Goal: Task Accomplishment & Management: Use online tool/utility

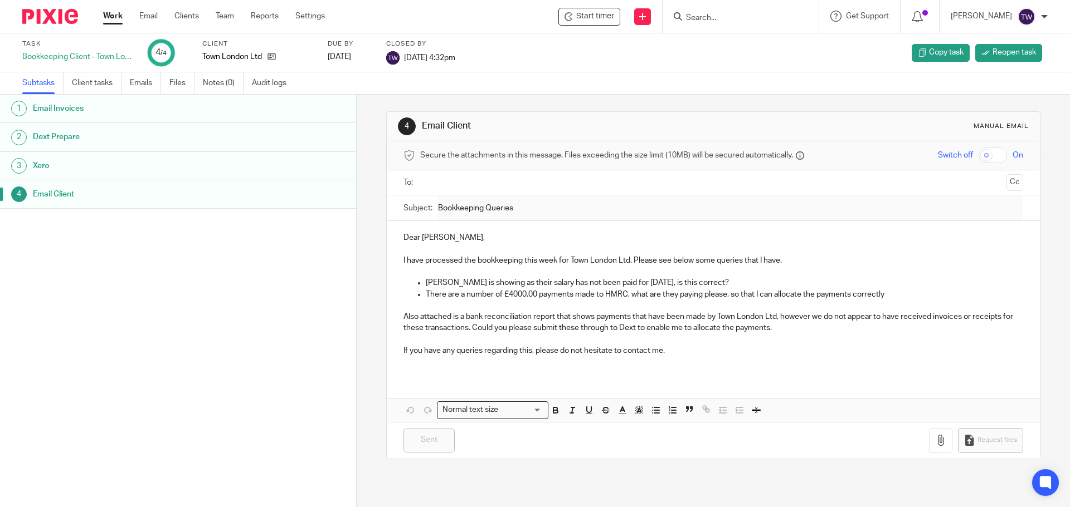
click at [111, 15] on link "Work" at bounding box center [112, 16] width 19 height 11
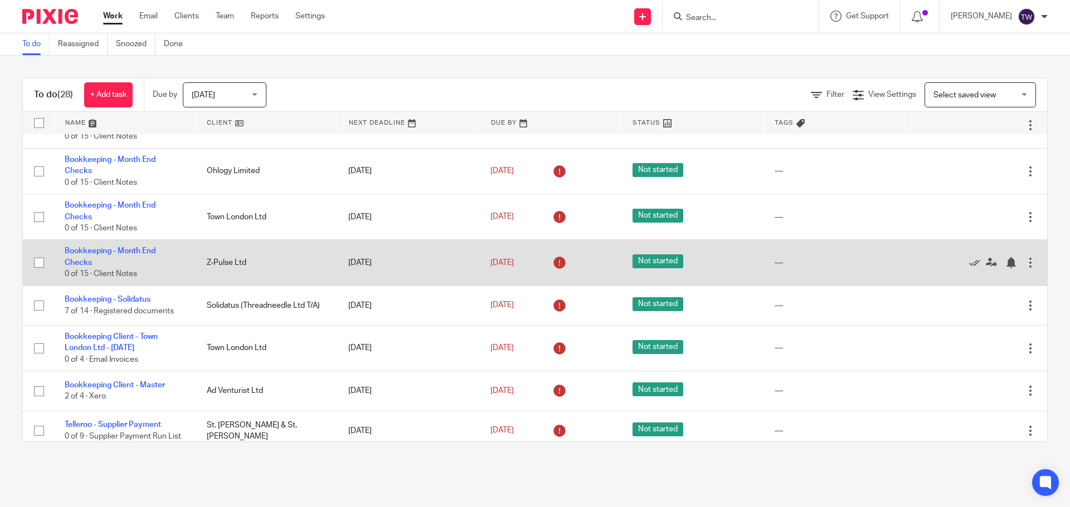
scroll to position [1007, 0]
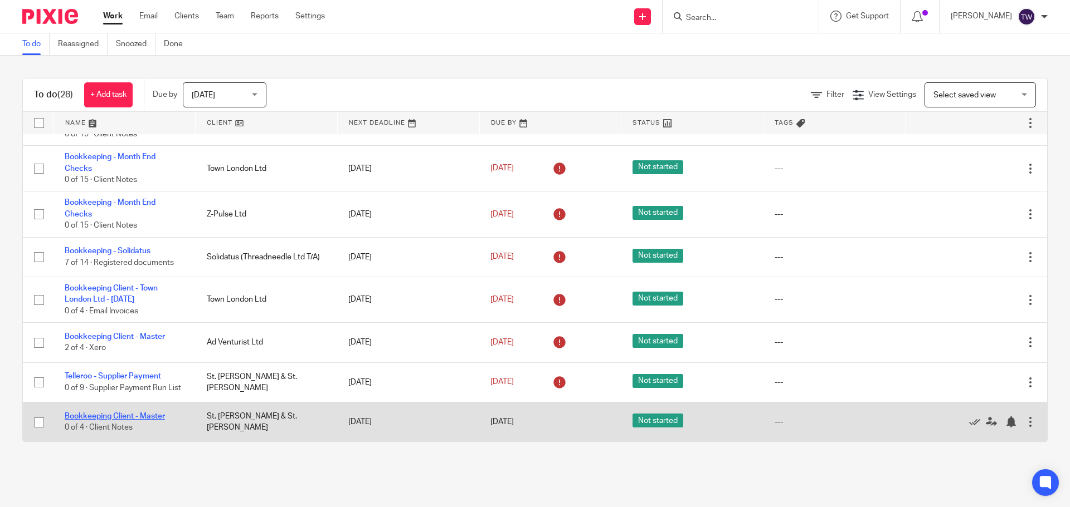
click at [135, 413] on link "Bookkeeping Client - Master" at bounding box center [115, 417] width 100 height 8
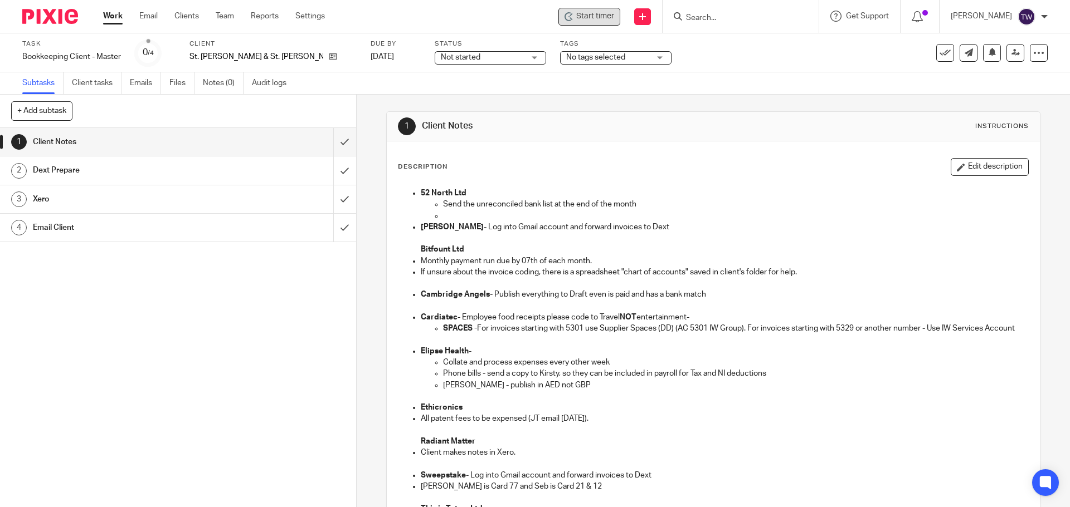
click at [620, 9] on div "Start timer" at bounding box center [589, 17] width 62 height 18
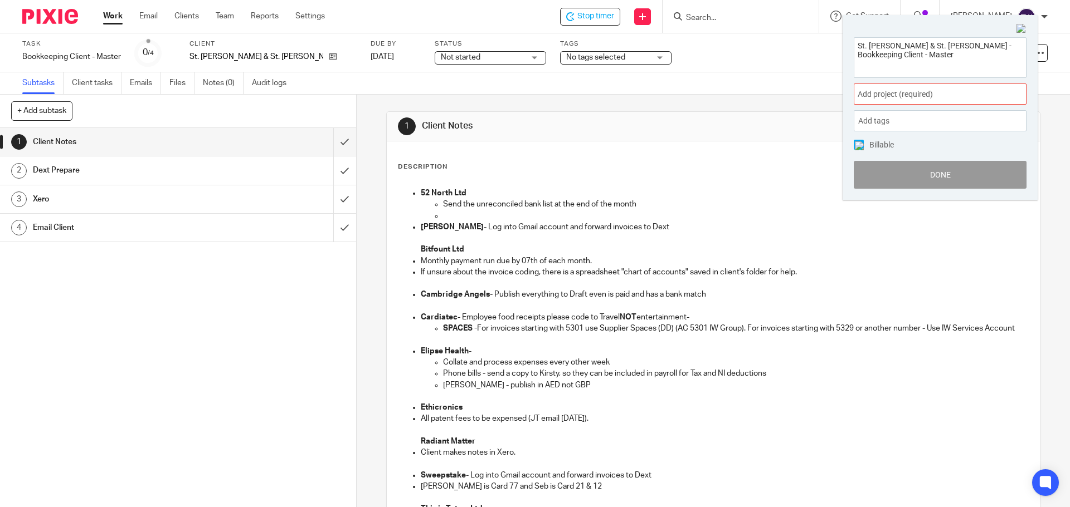
click at [913, 96] on span "Add project (required) :" at bounding box center [927, 95] width 140 height 12
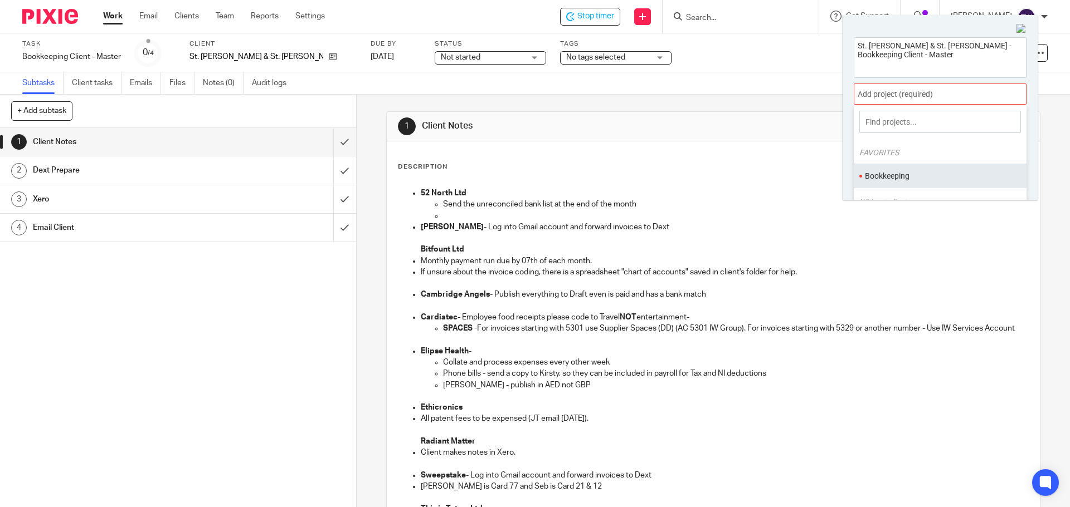
click at [915, 172] on li "Bookkeeping" at bounding box center [937, 176] width 145 height 12
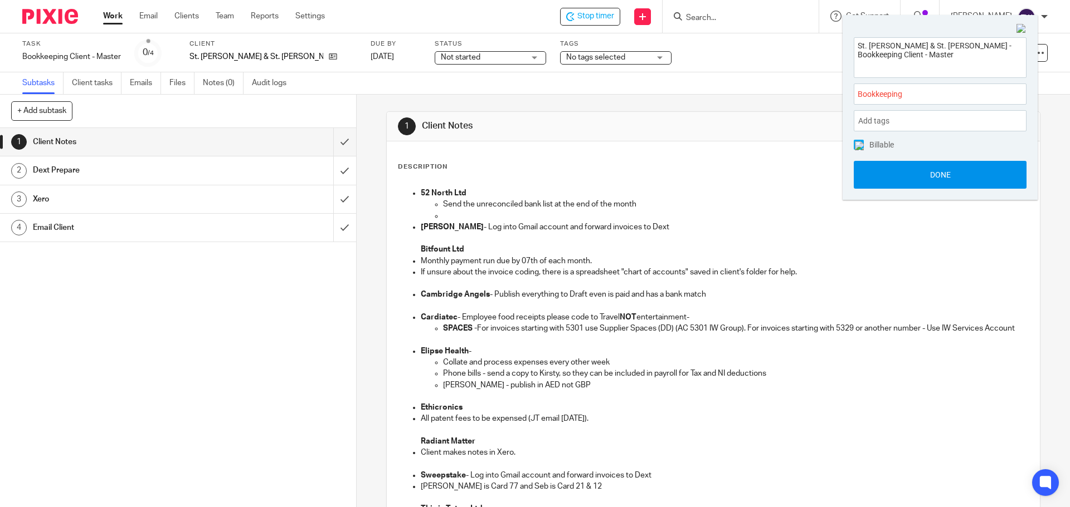
click at [890, 168] on button "Done" at bounding box center [939, 175] width 173 height 28
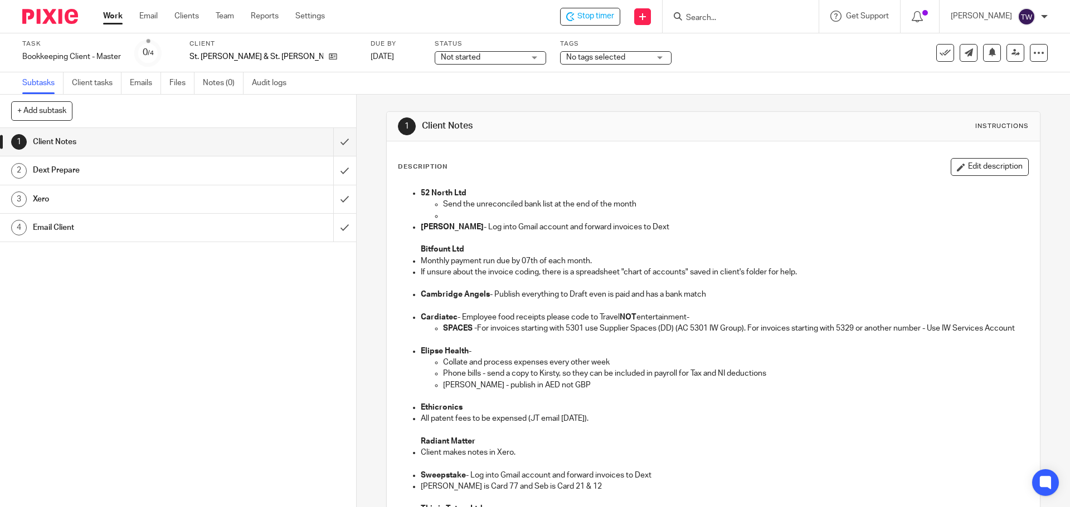
click at [464, 57] on span "Not started" at bounding box center [483, 58] width 84 height 12
click at [509, 74] on div "Subtasks Client tasks Emails Files Notes (0) Audit logs" at bounding box center [535, 83] width 1070 height 22
click at [335, 140] on input "submit" at bounding box center [178, 142] width 356 height 28
